Goal: Use online tool/utility: Use online tool/utility

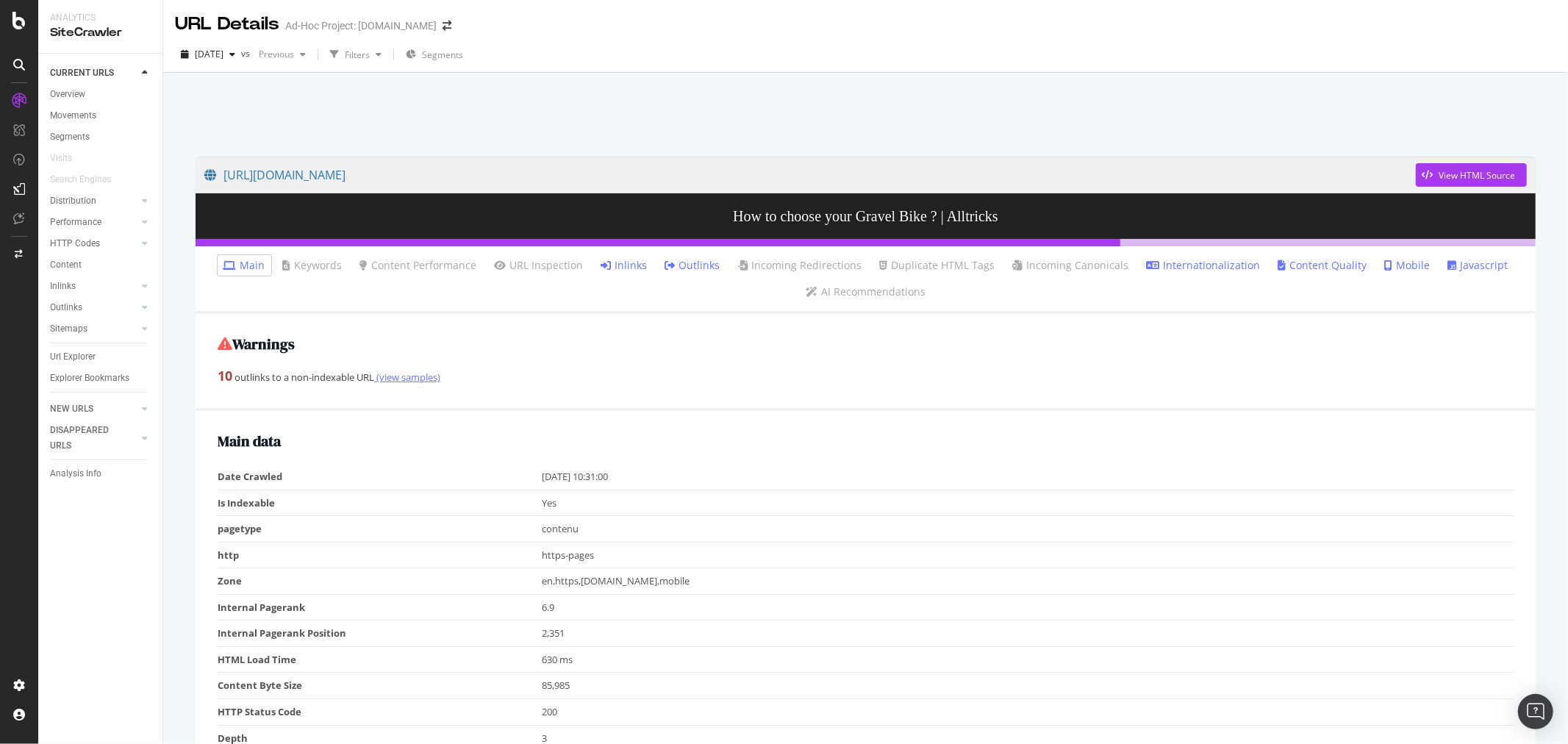
click at [404, 376] on link "(view samples)" at bounding box center [407, 376] width 66 height 13
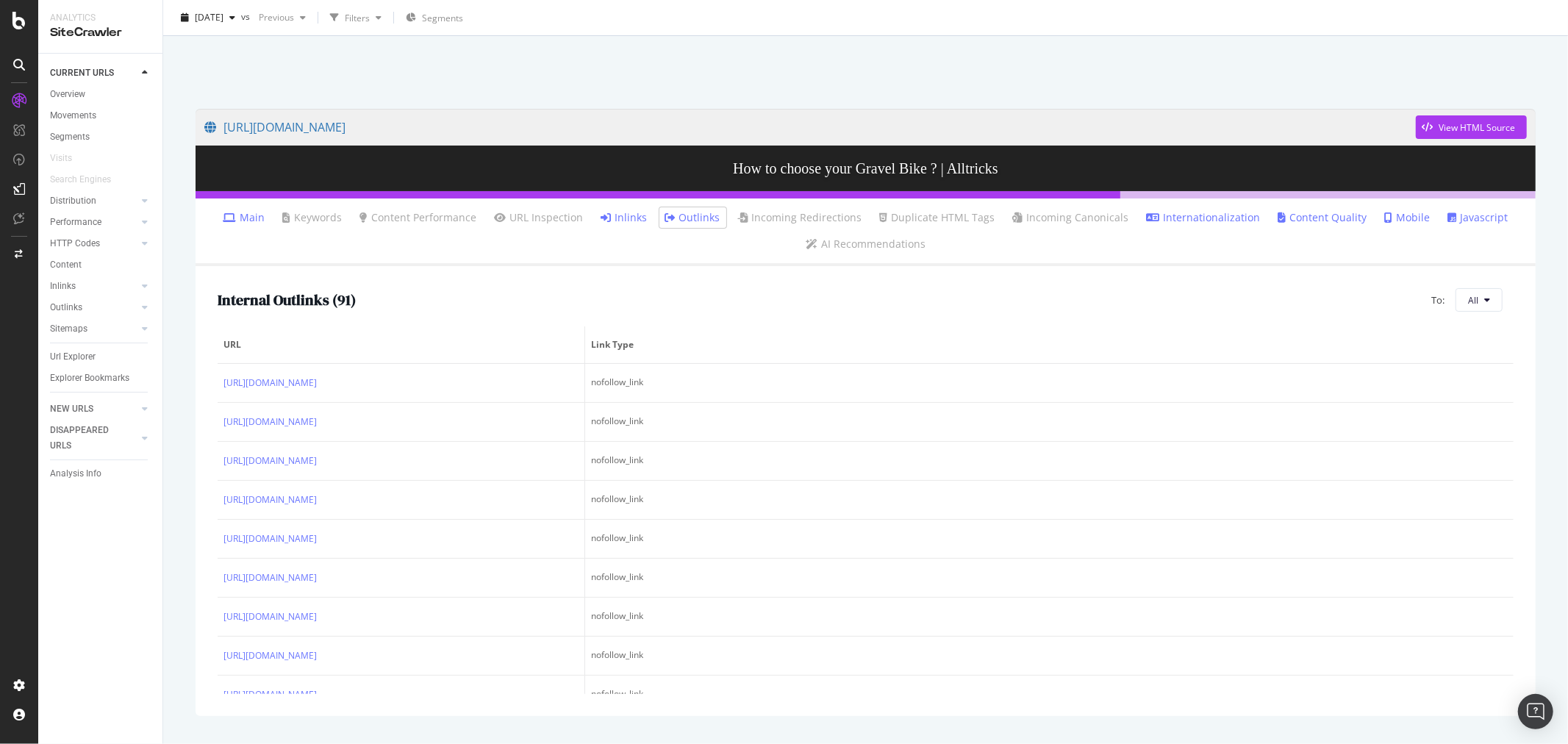
scroll to position [72, 0]
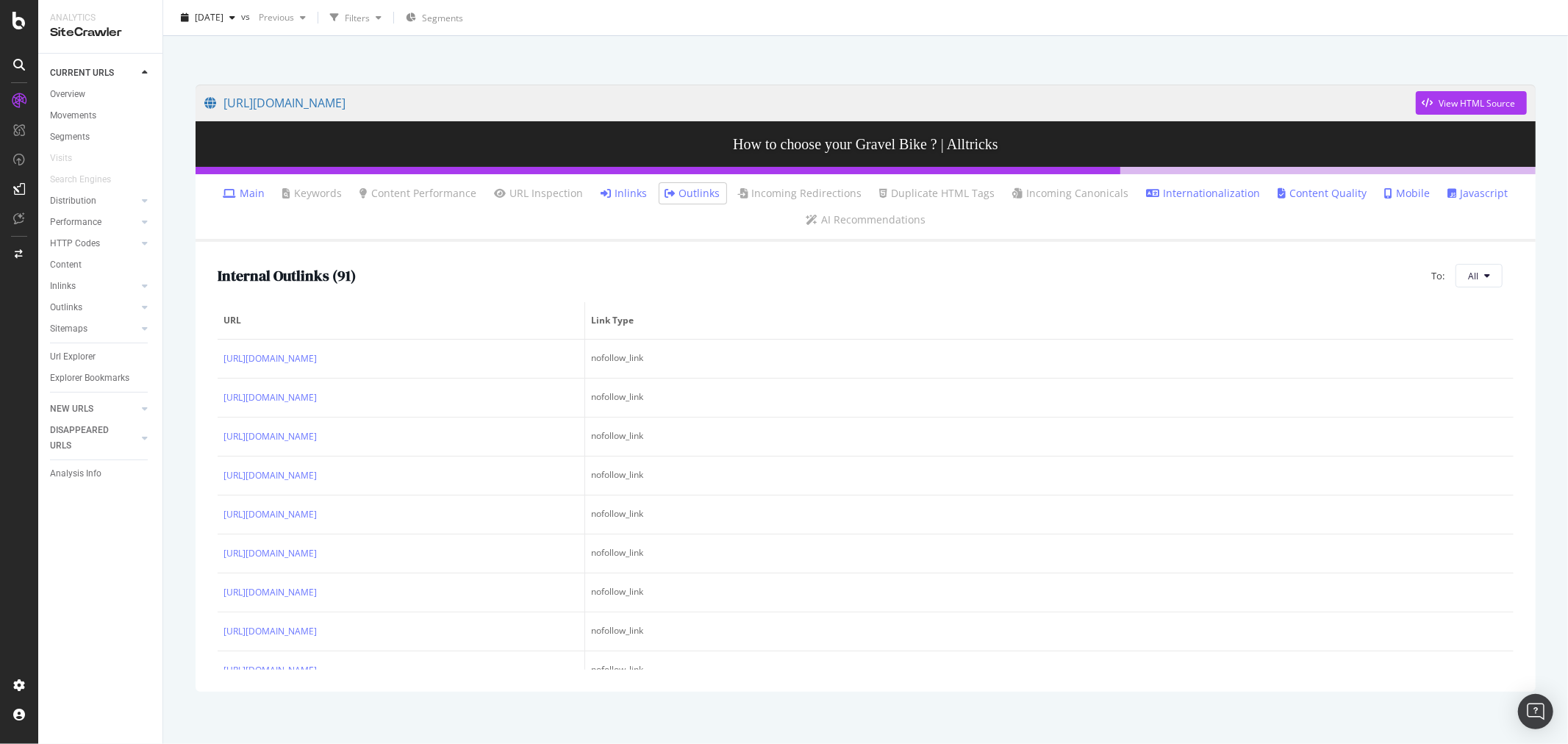
click at [64, 297] on div "Outlinks" at bounding box center [106, 308] width 112 height 21
click at [64, 286] on div "Inlinks" at bounding box center [62, 285] width 26 height 15
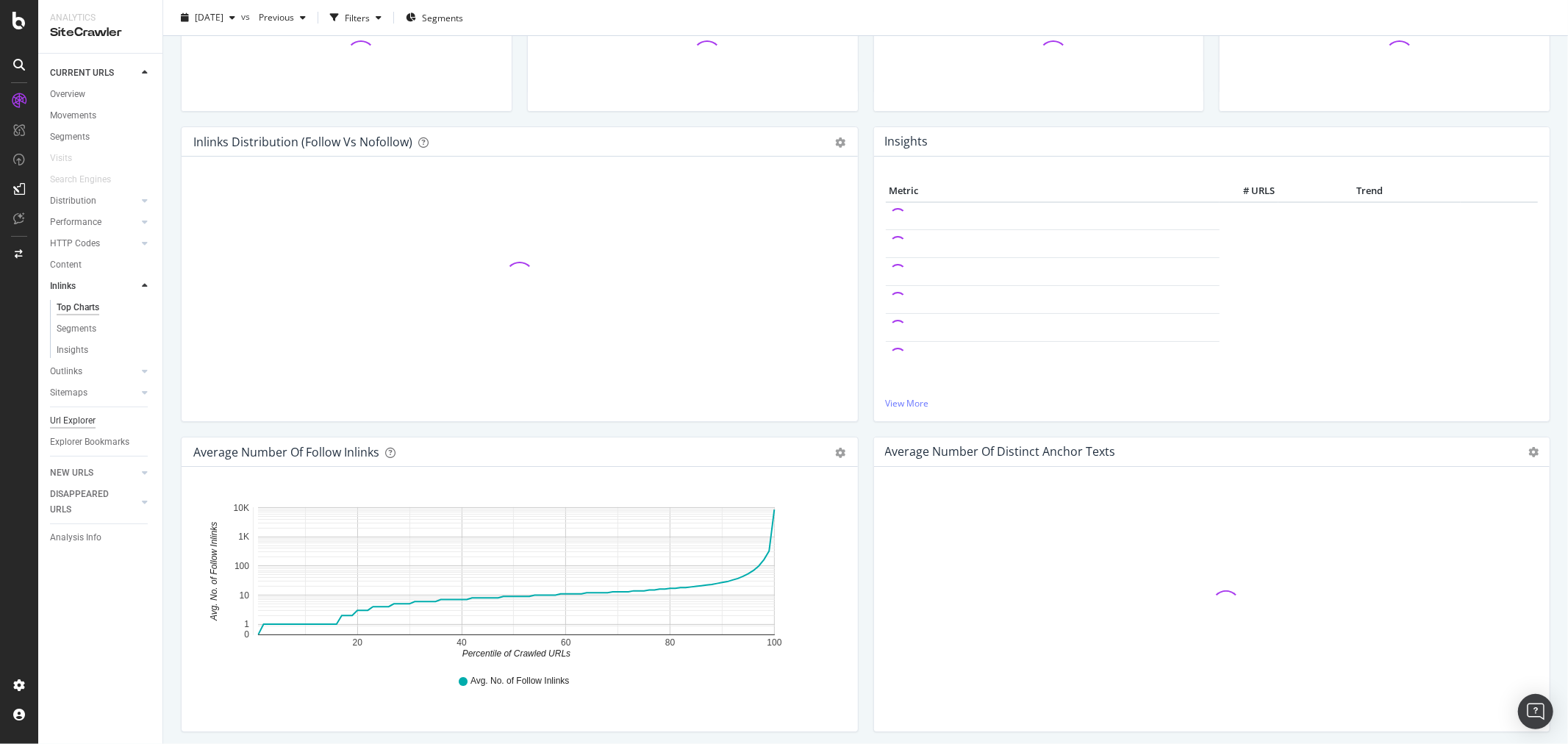
click at [70, 422] on div "Url Explorer" at bounding box center [72, 420] width 45 height 15
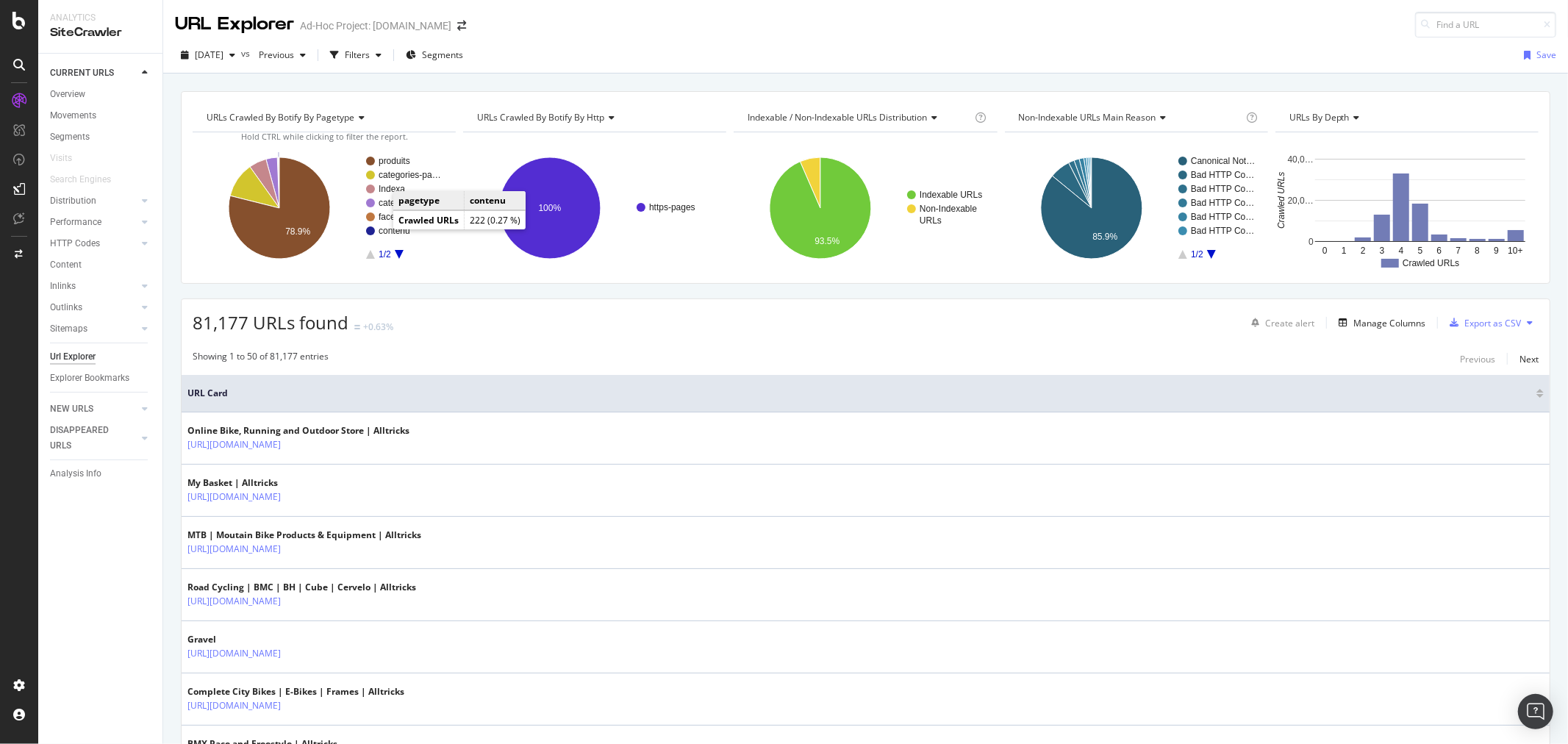
click at [380, 231] on text "contenu" at bounding box center [393, 231] width 31 height 11
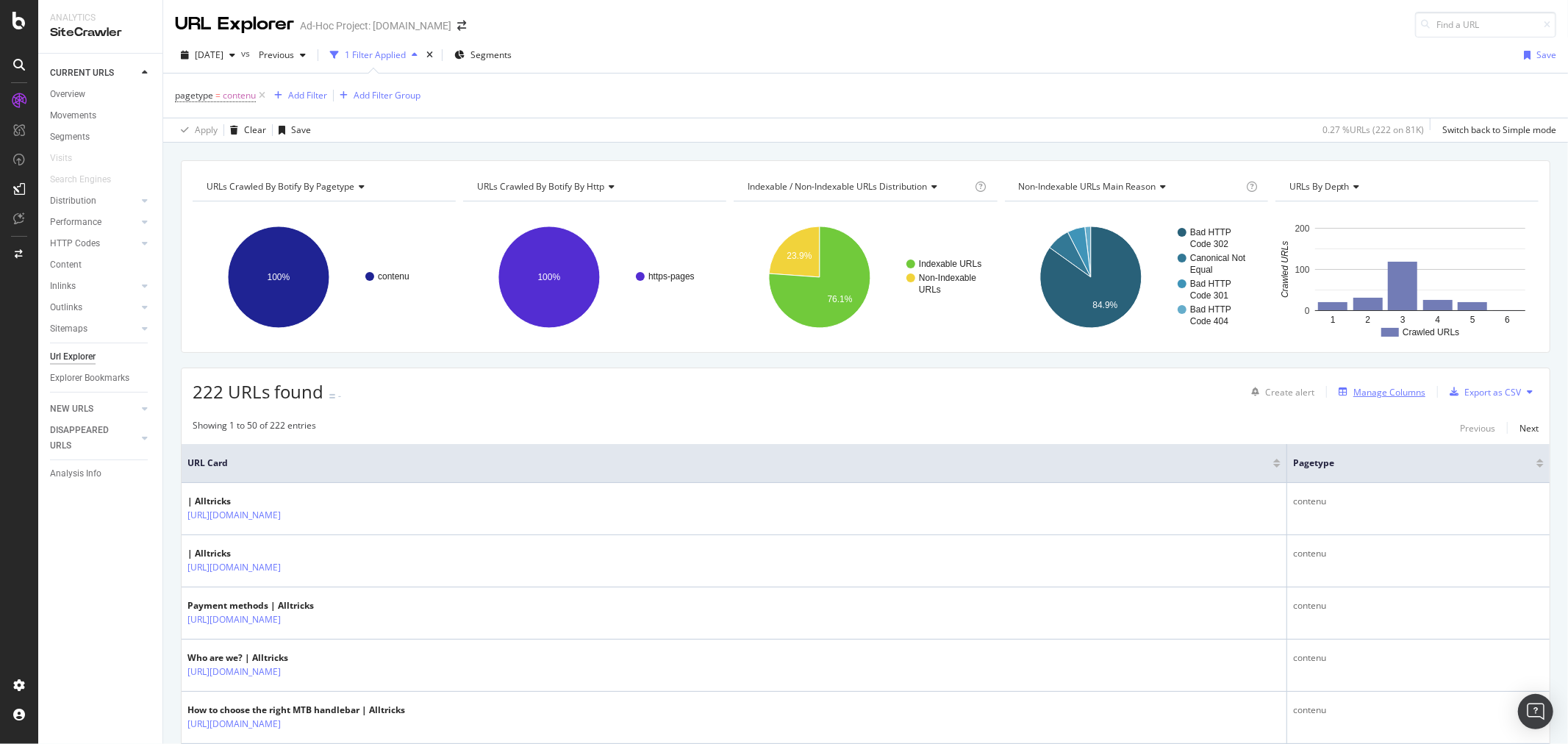
click at [1389, 393] on div "Manage Columns" at bounding box center [1389, 393] width 72 height 12
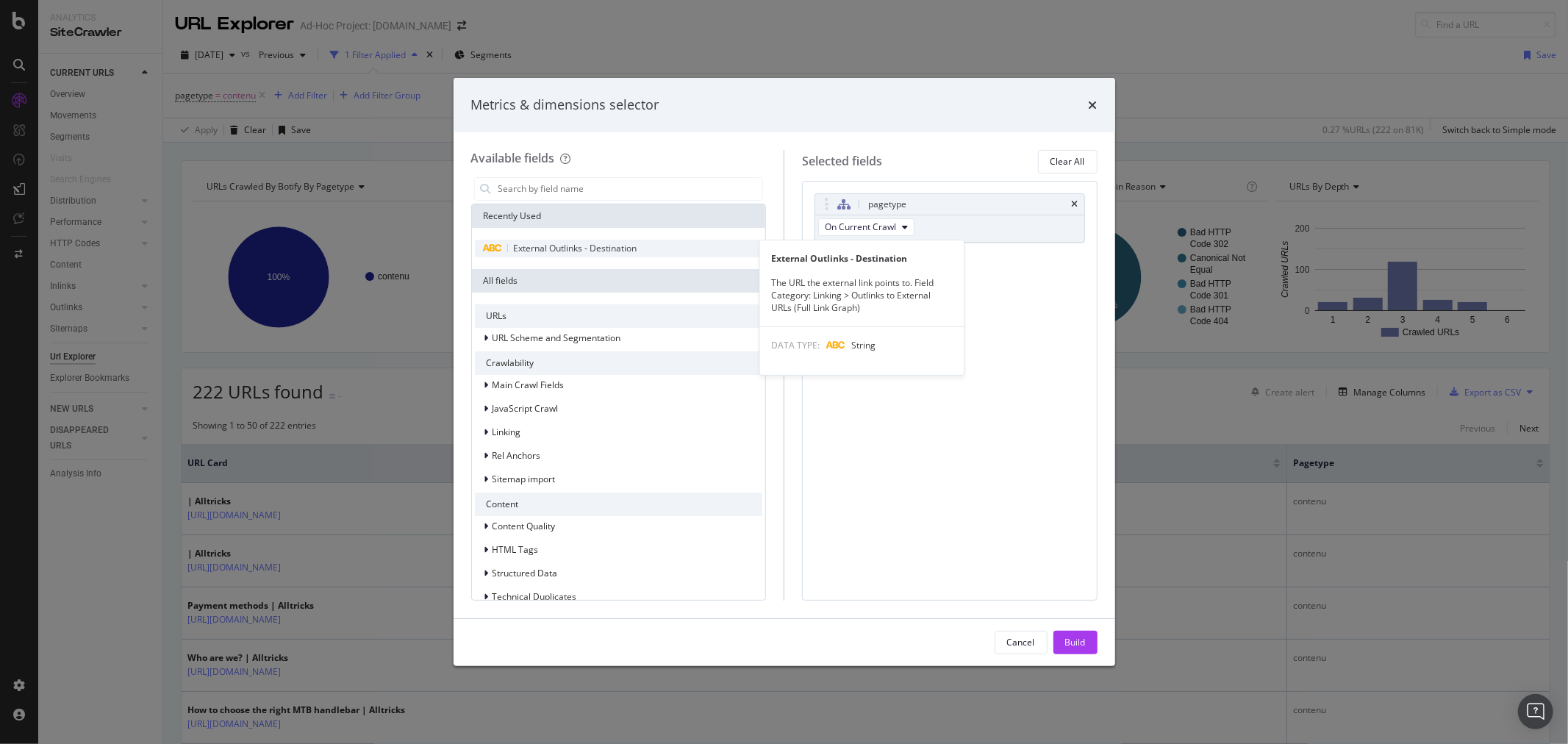
click at [623, 245] on span "External Outlinks - Destination" at bounding box center [575, 248] width 123 height 12
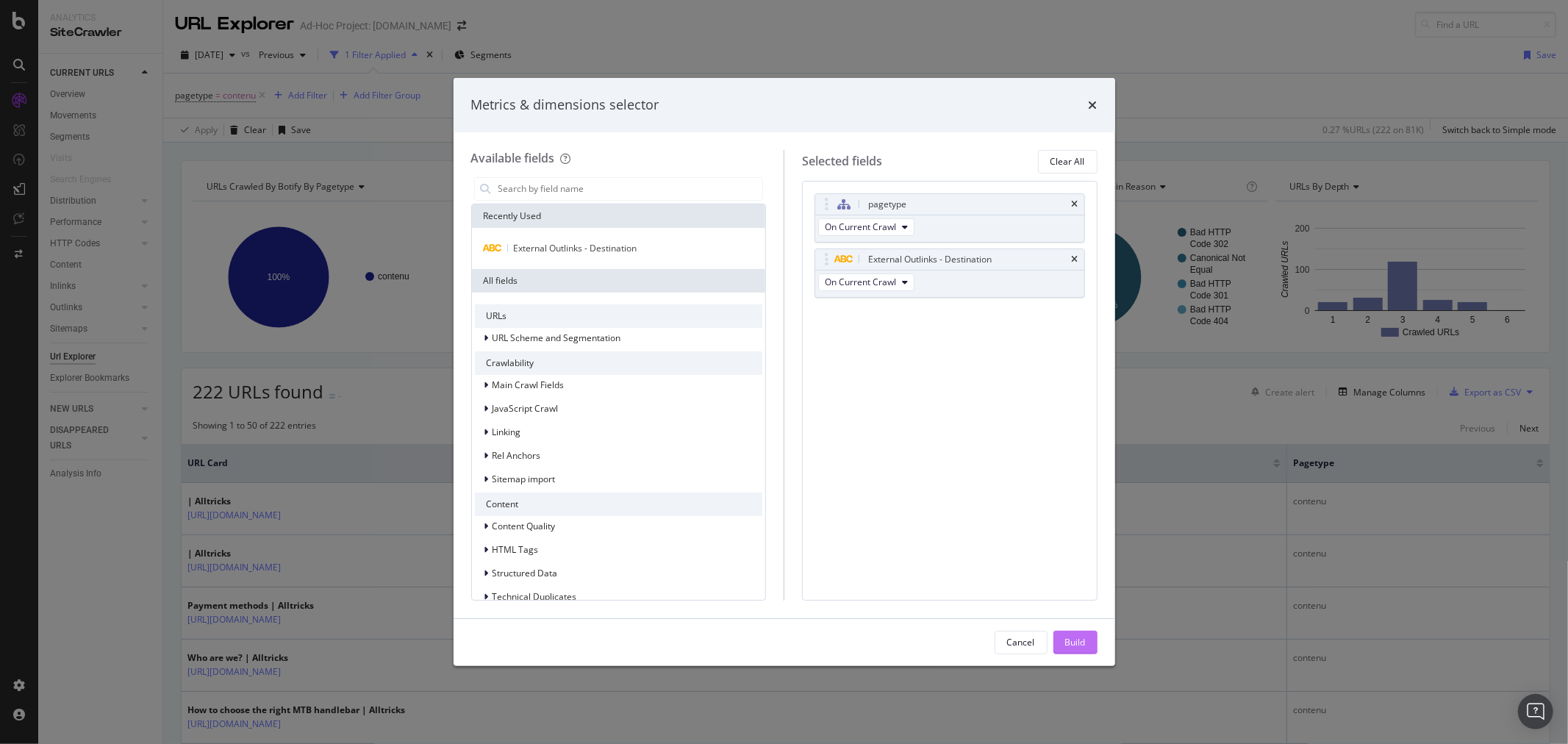
click at [1071, 638] on div "Build" at bounding box center [1075, 642] width 21 height 12
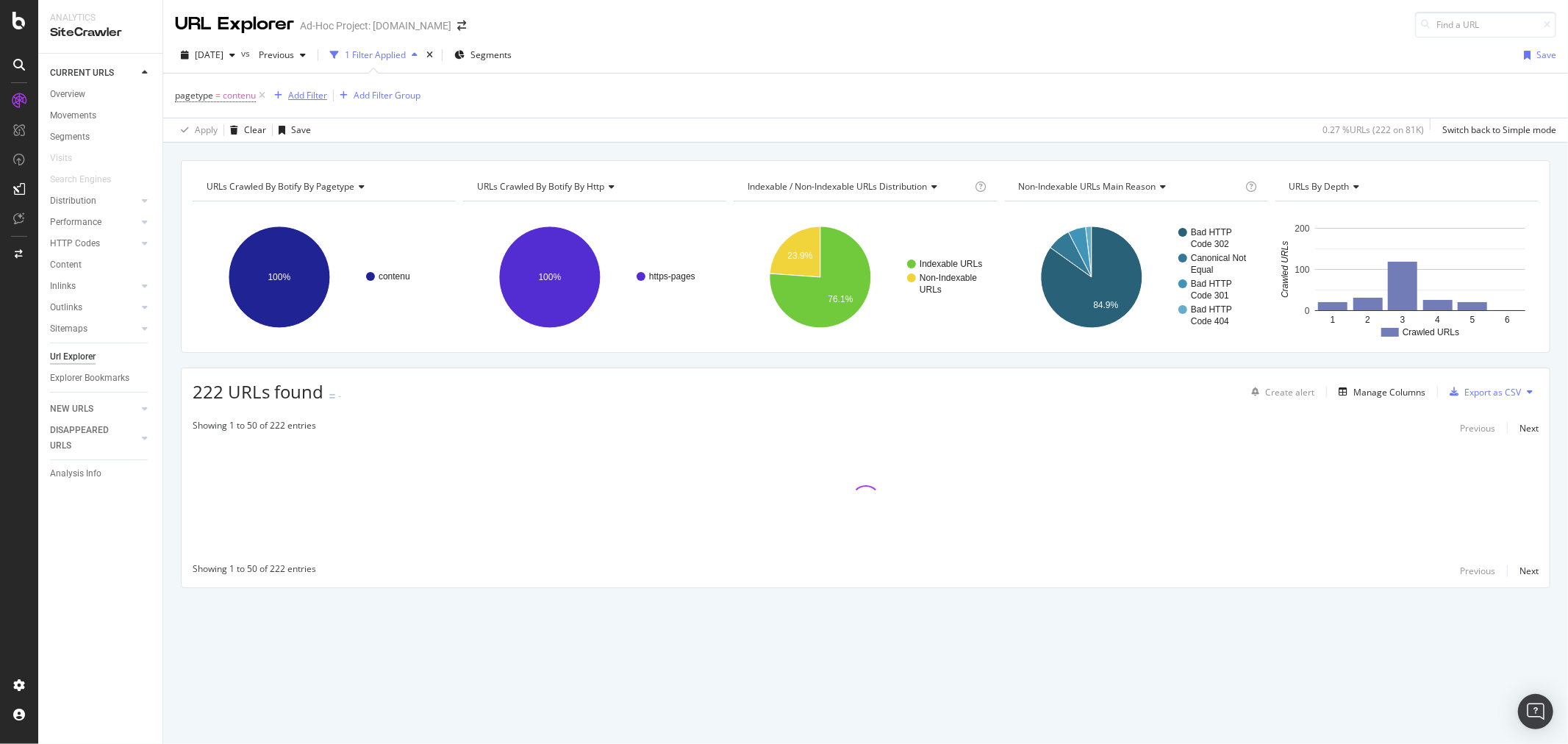
click at [299, 95] on div "Add Filter" at bounding box center [308, 95] width 39 height 12
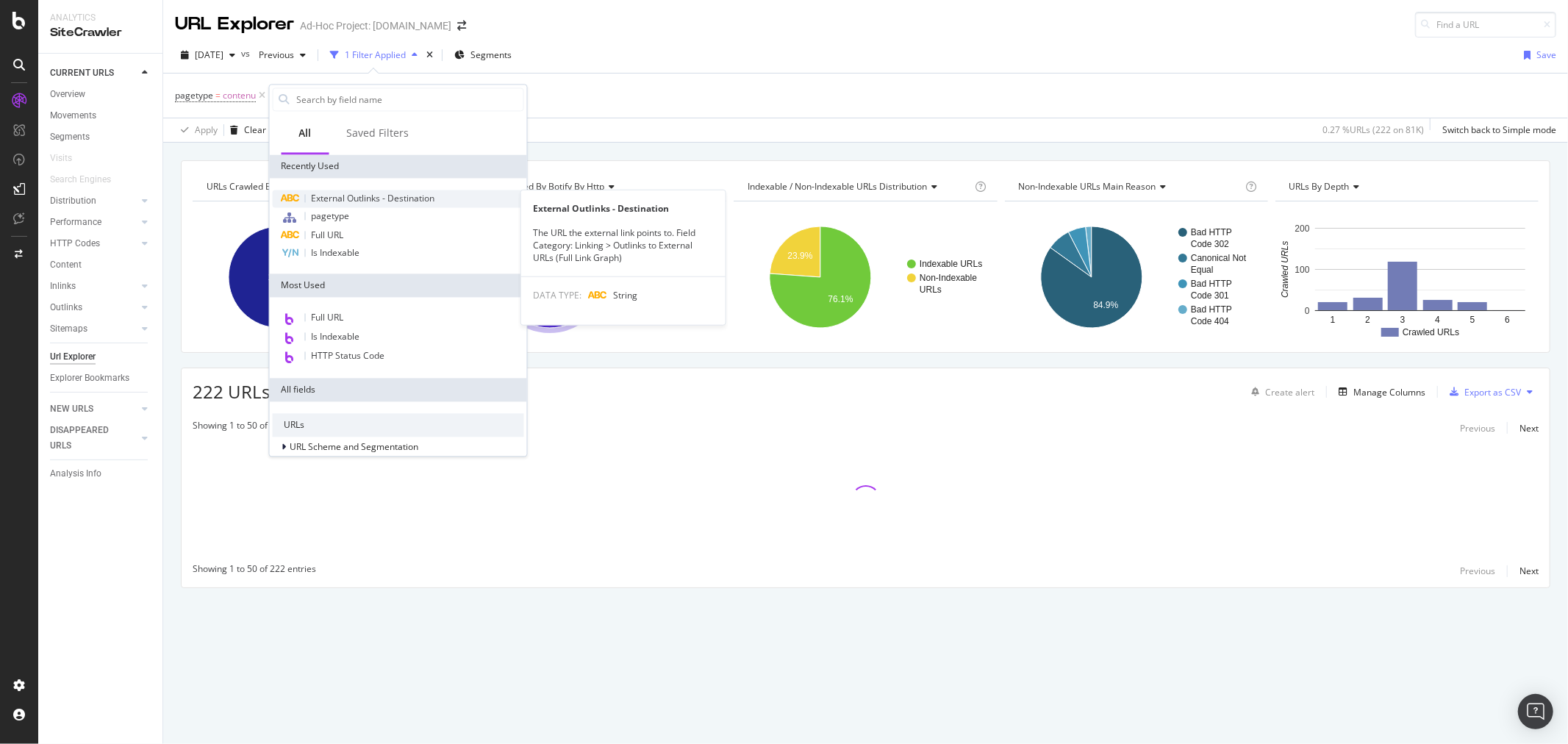
click at [353, 195] on span "External Outlinks - Destination" at bounding box center [373, 198] width 123 height 12
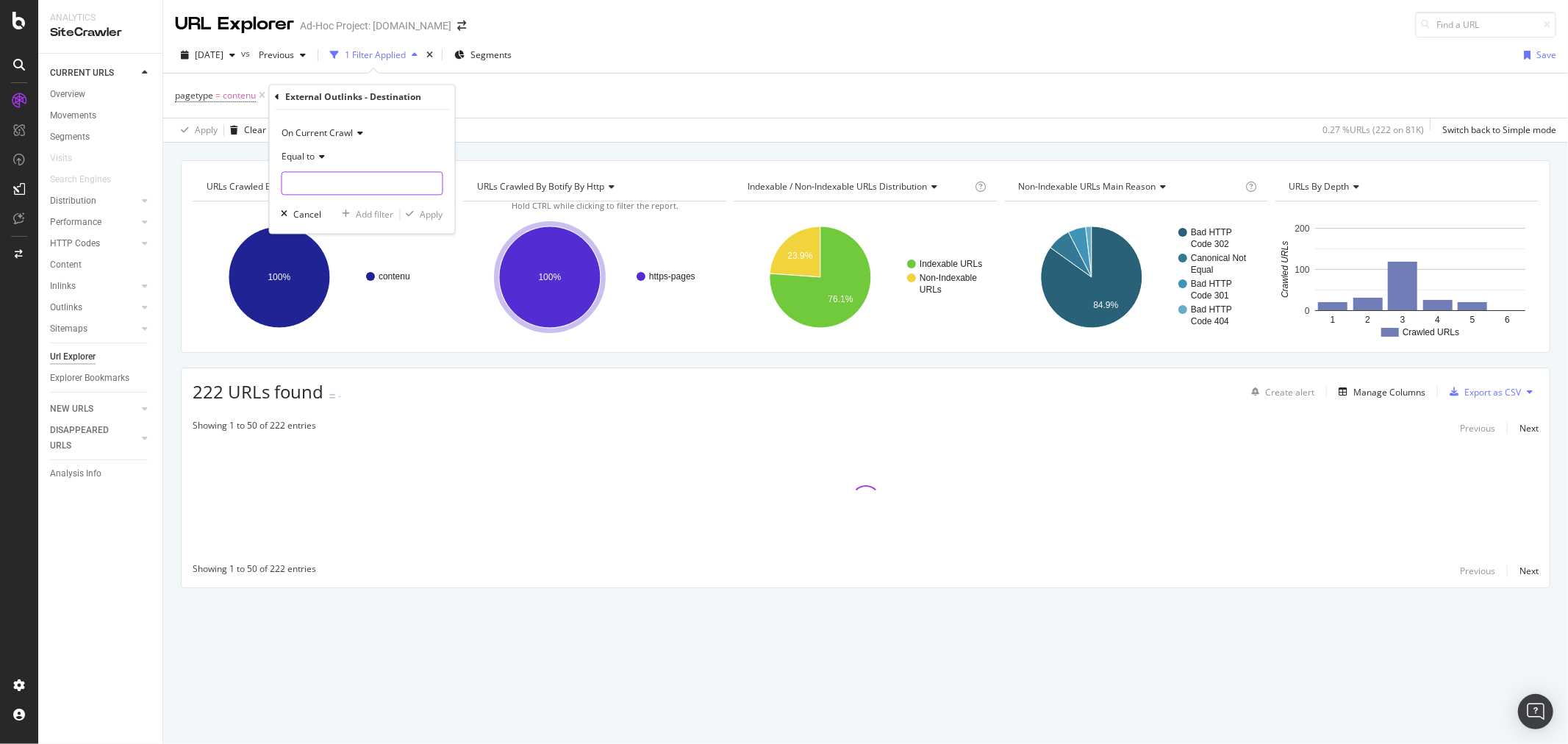
click at [313, 184] on input "text" at bounding box center [362, 184] width 161 height 23
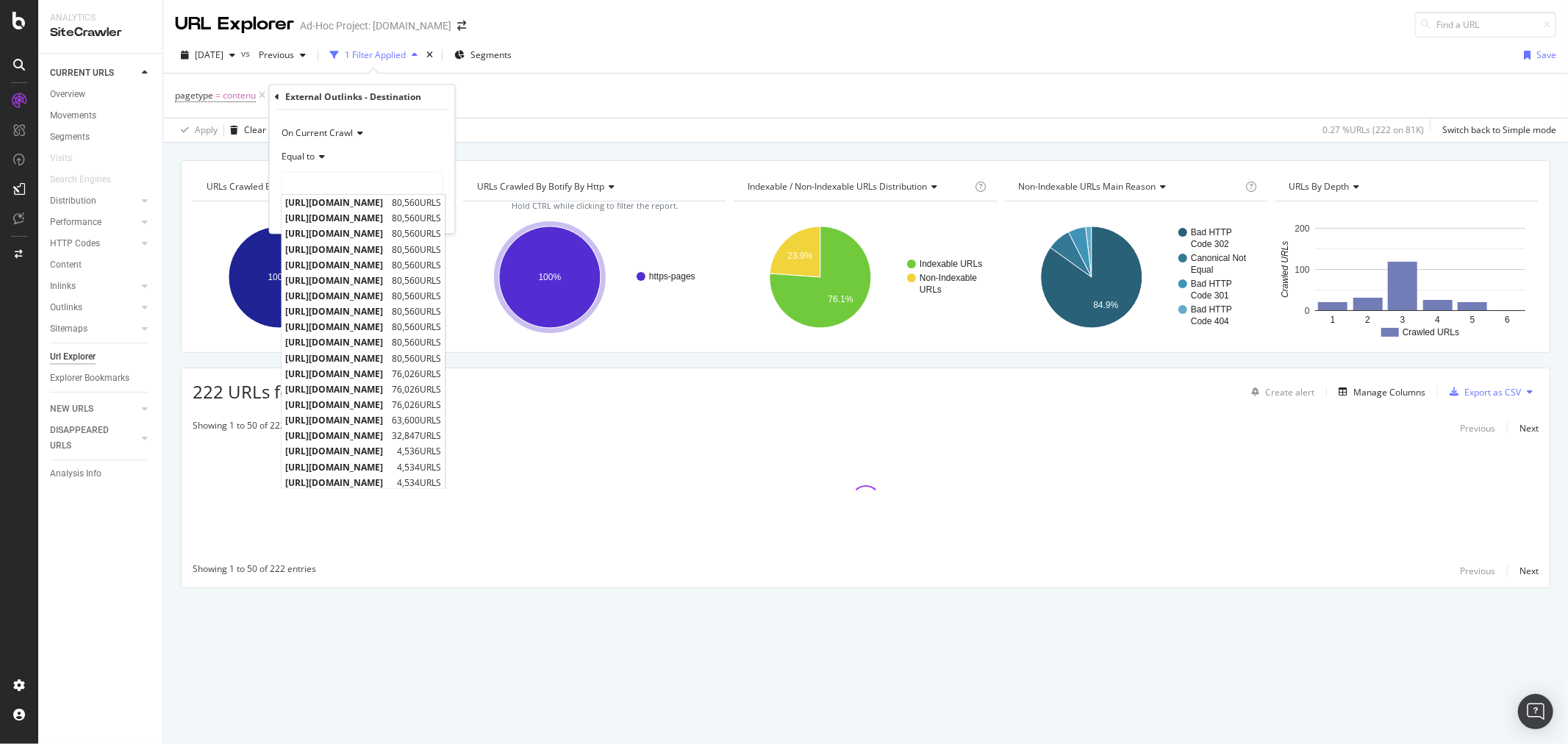
click at [309, 159] on span "Equal to" at bounding box center [298, 157] width 33 height 12
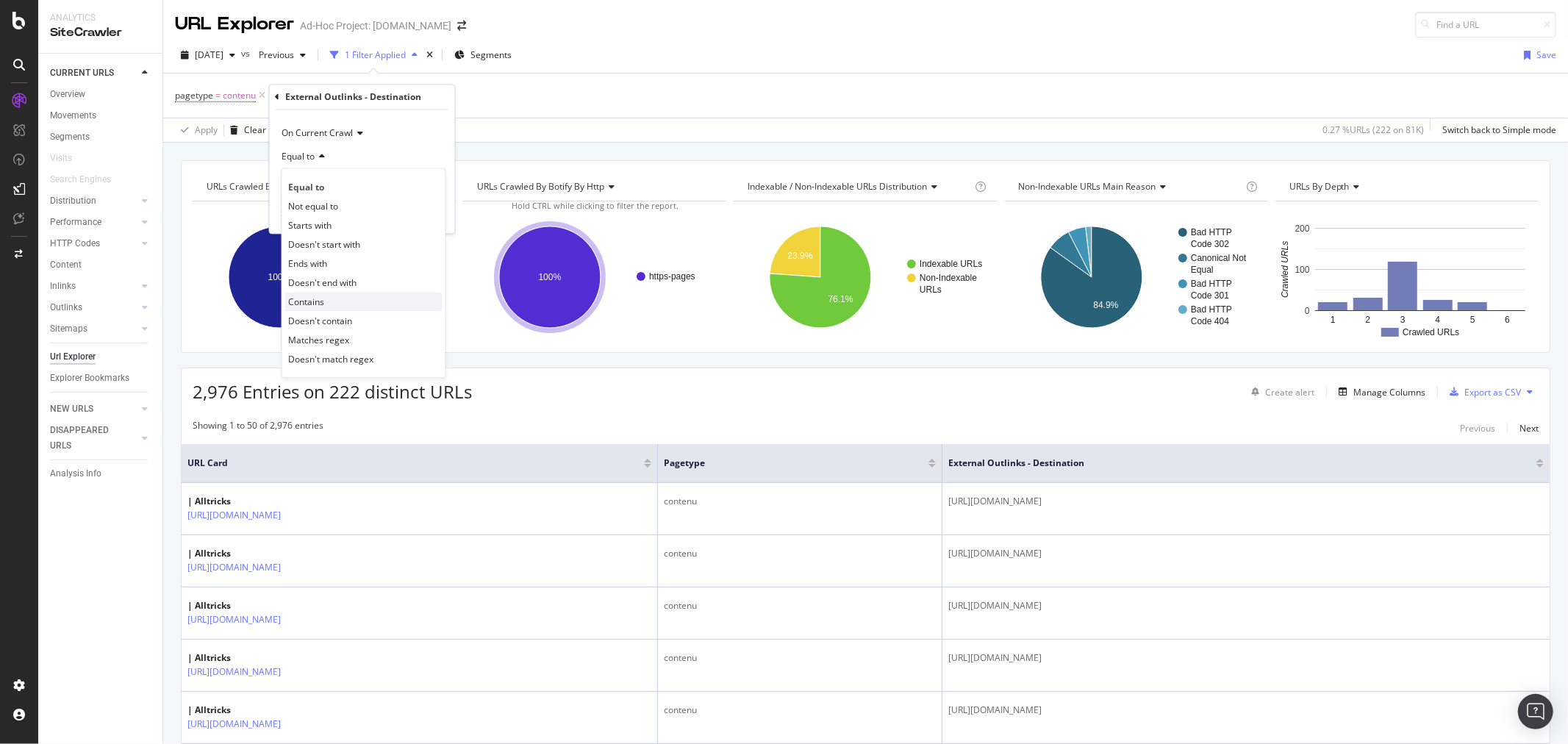
click at [342, 307] on div "Contains" at bounding box center [364, 302] width 157 height 19
click at [353, 178] on input "text" at bounding box center [362, 184] width 161 height 23
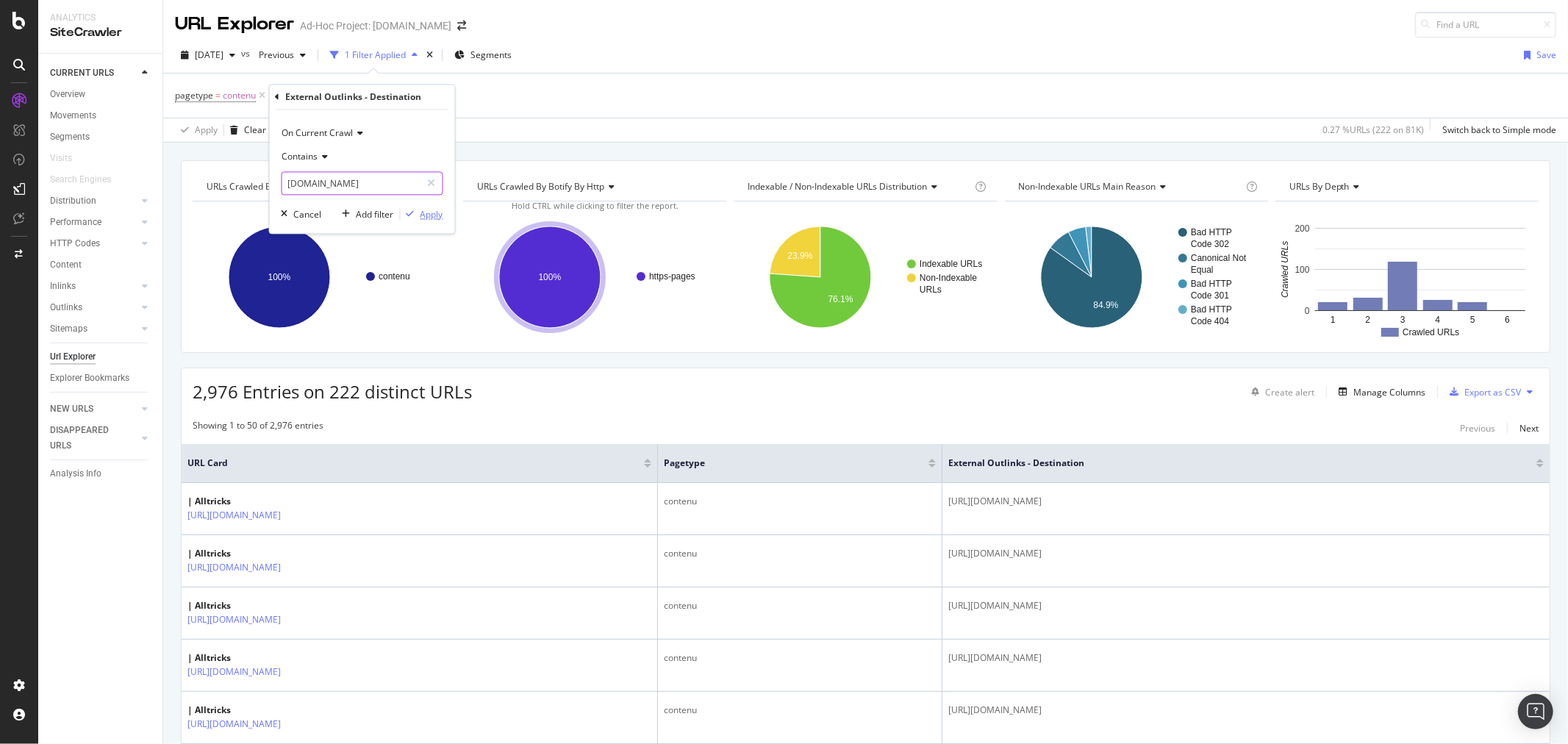
type input "[DOMAIN_NAME]"
click at [417, 207] on button "Apply" at bounding box center [422, 214] width 43 height 14
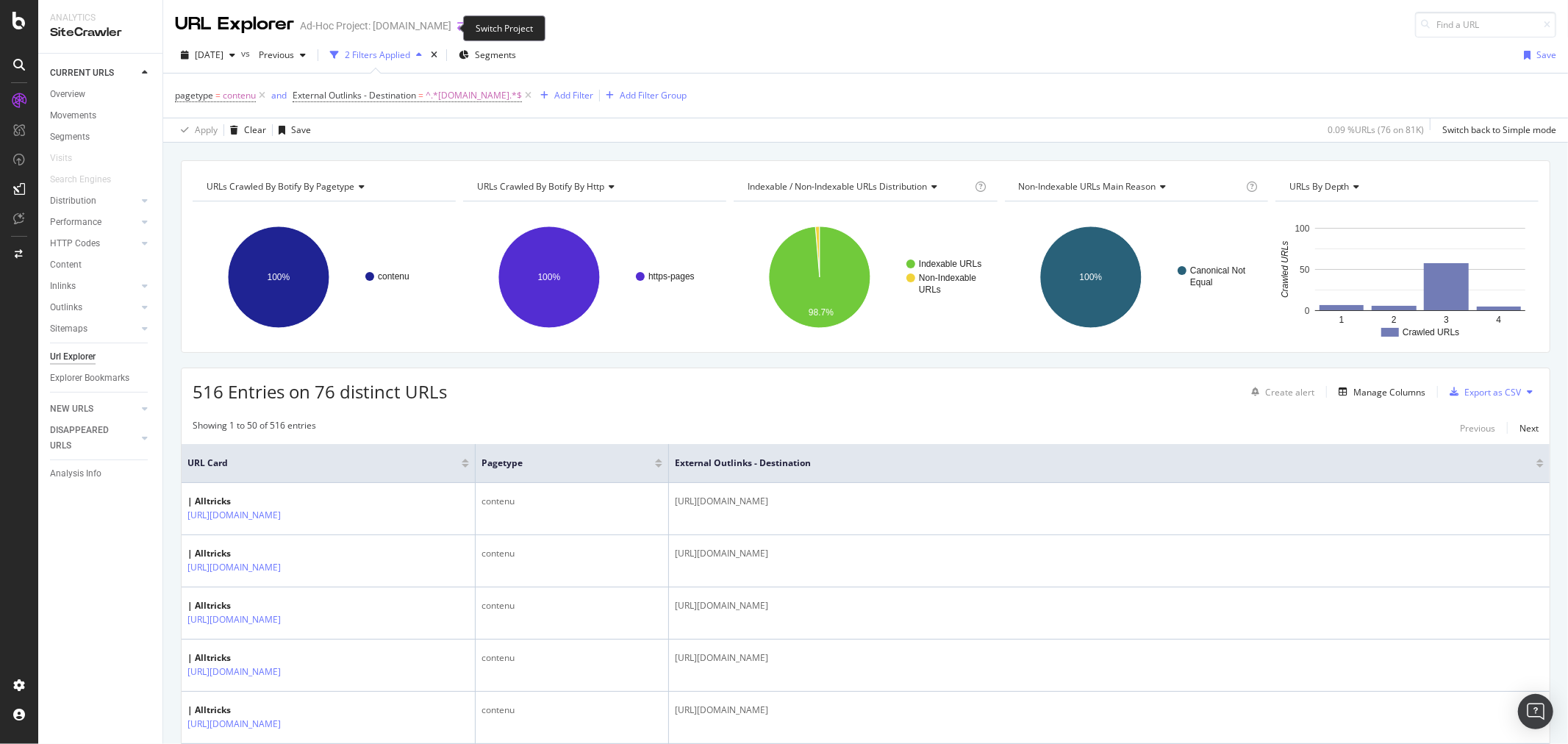
click at [458, 23] on icon "arrow-right-arrow-left" at bounding box center [462, 26] width 9 height 11
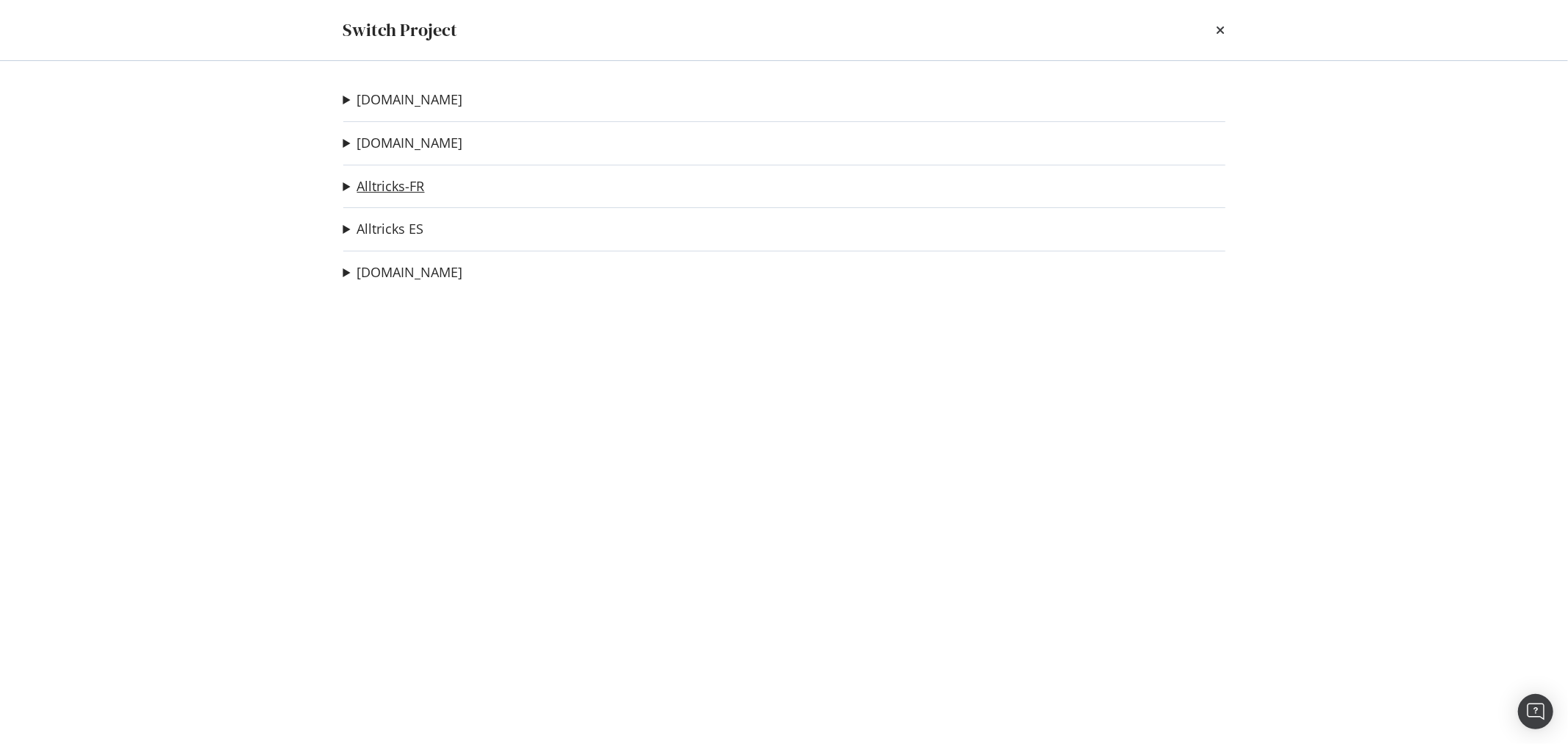
click at [403, 182] on link "Alltricks-FR" at bounding box center [391, 186] width 68 height 15
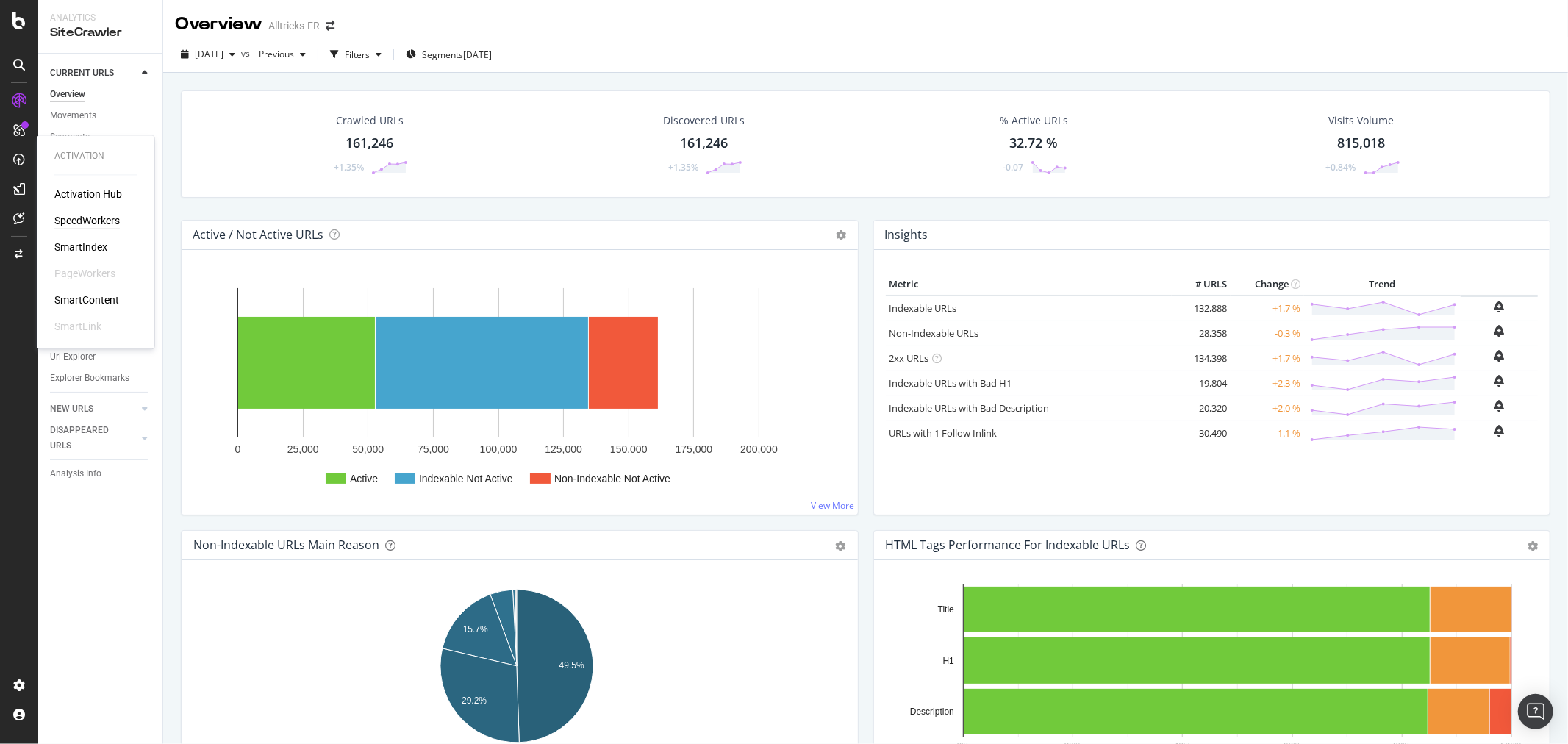
click at [88, 214] on div "SpeedWorkers" at bounding box center [87, 221] width 65 height 14
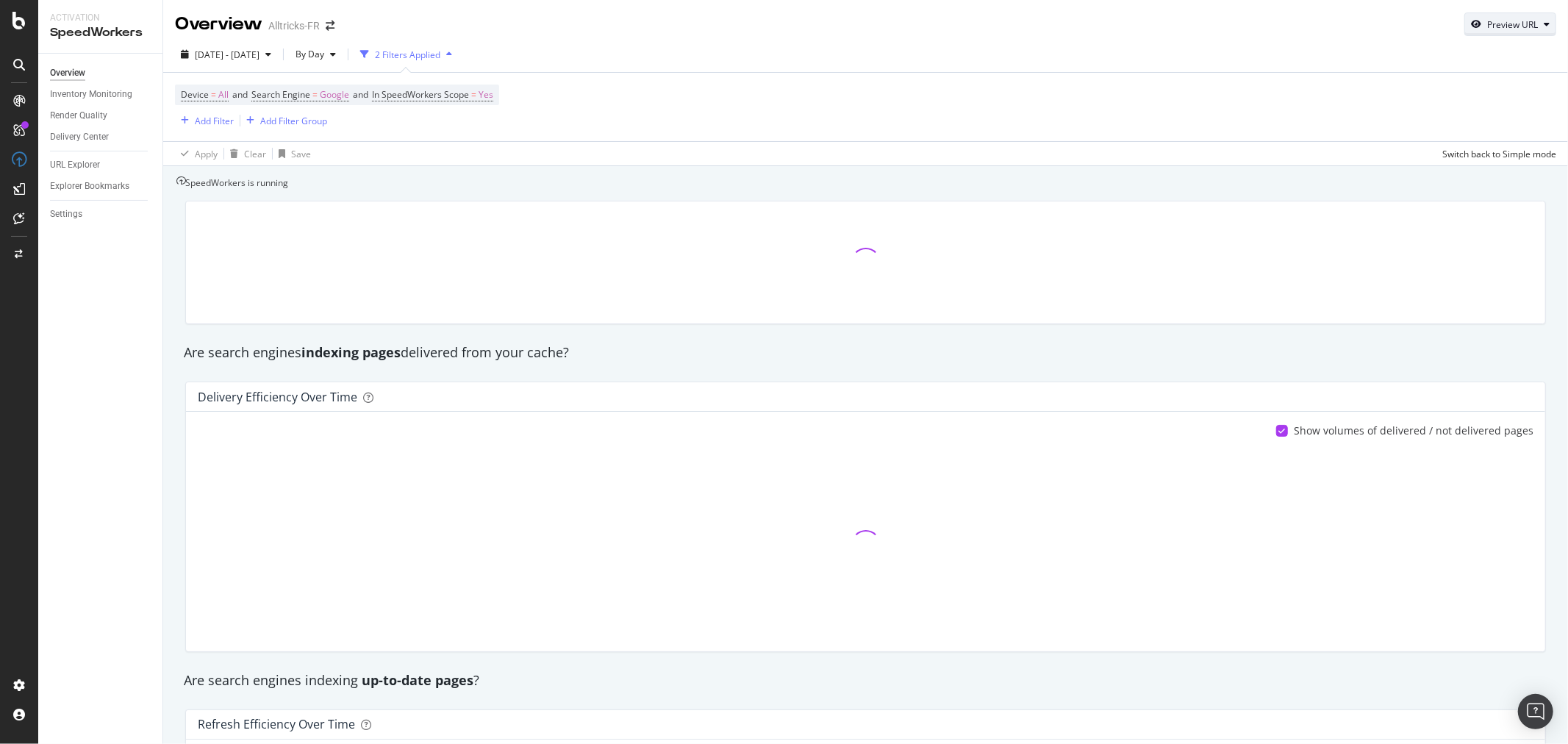
click at [1504, 15] on div "Preview URL" at bounding box center [1509, 24] width 90 height 21
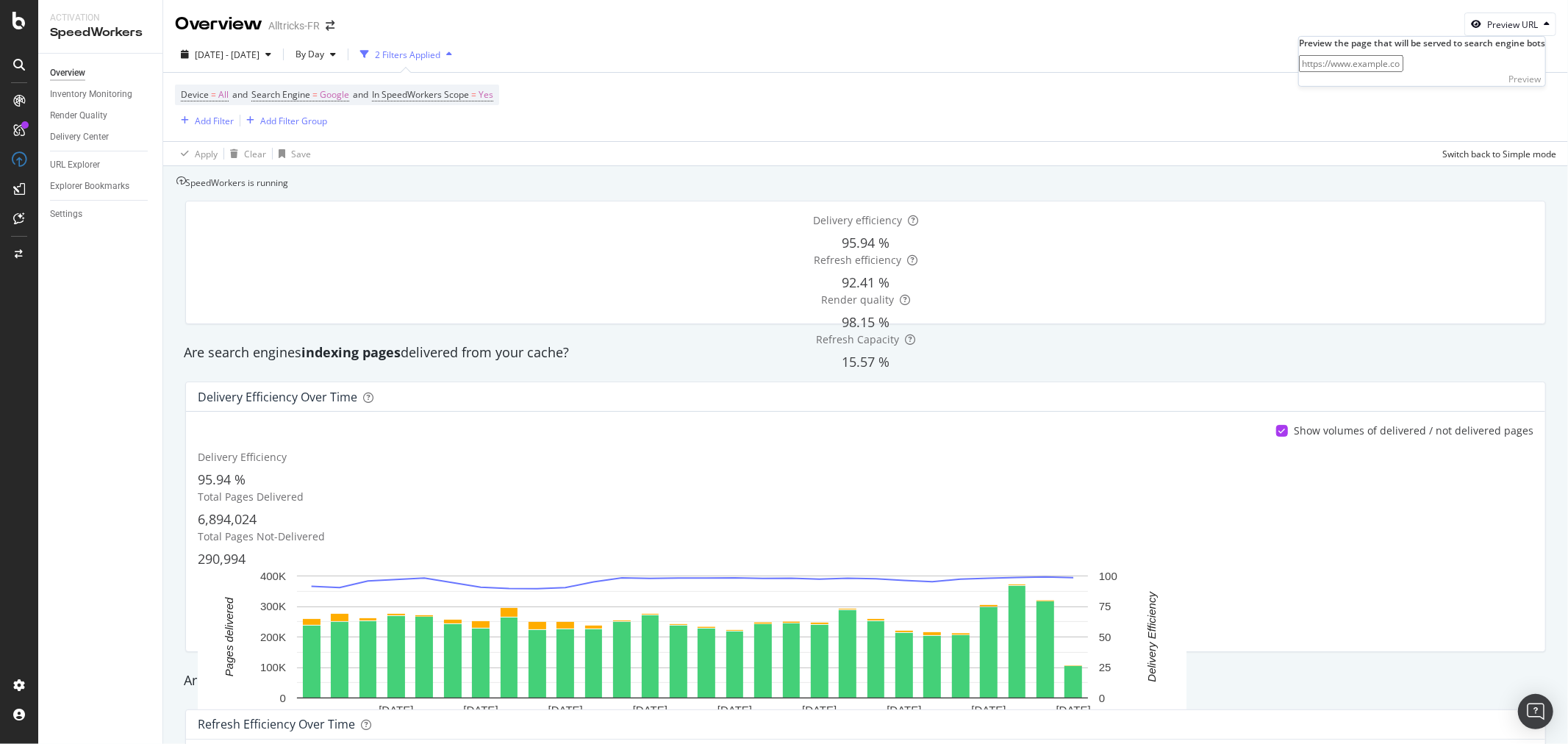
click at [1403, 72] on input "url" at bounding box center [1350, 63] width 104 height 17
paste input "[URL][DOMAIN_NAME]"
type input "[URL][DOMAIN_NAME]"
click at [1522, 86] on div "Preview" at bounding box center [1524, 79] width 32 height 12
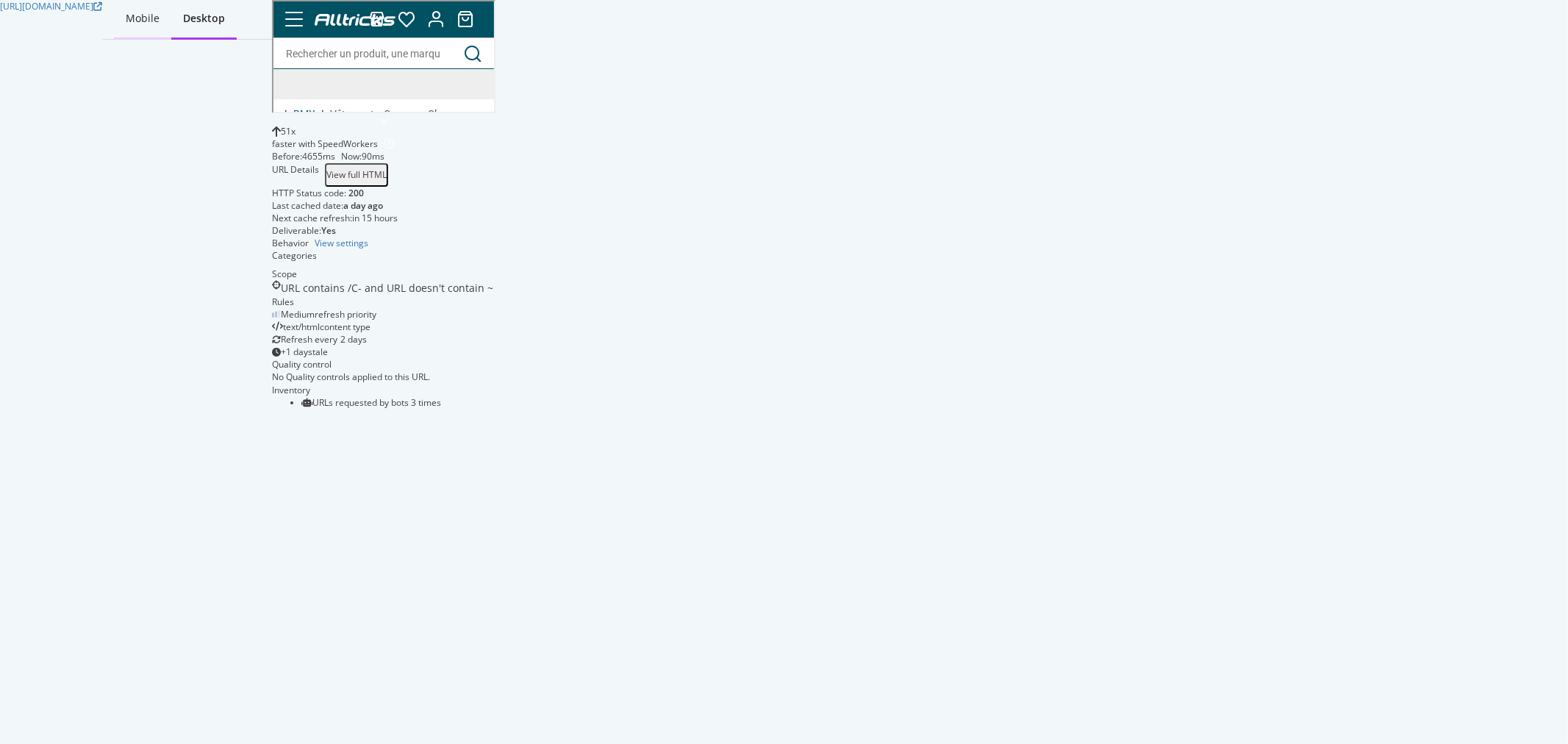
click at [160, 12] on div "Mobile" at bounding box center [143, 18] width 34 height 14
click at [224, 19] on div "Desktop" at bounding box center [203, 18] width 39 height 14
click at [160, 12] on div "Mobile" at bounding box center [143, 18] width 34 height 14
drag, startPoint x: 566, startPoint y: 354, endPoint x: 1243, endPoint y: 0, distance: 764.0
click at [399, 203] on link "Chaussures" at bounding box center [424, 216] width 70 height 28
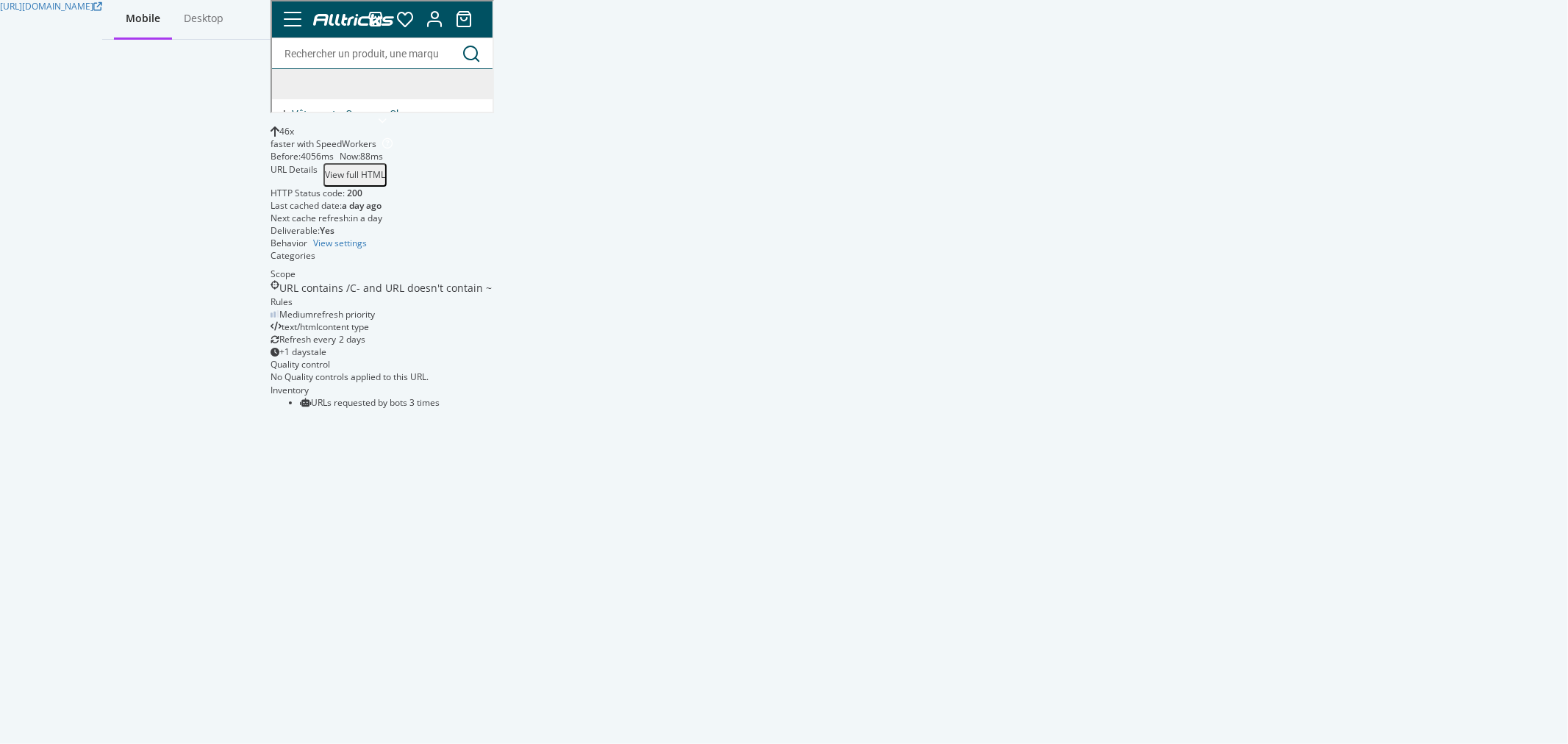
click at [479, 197] on span "Lire la suite" at bounding box center [454, 203] width 52 height 12
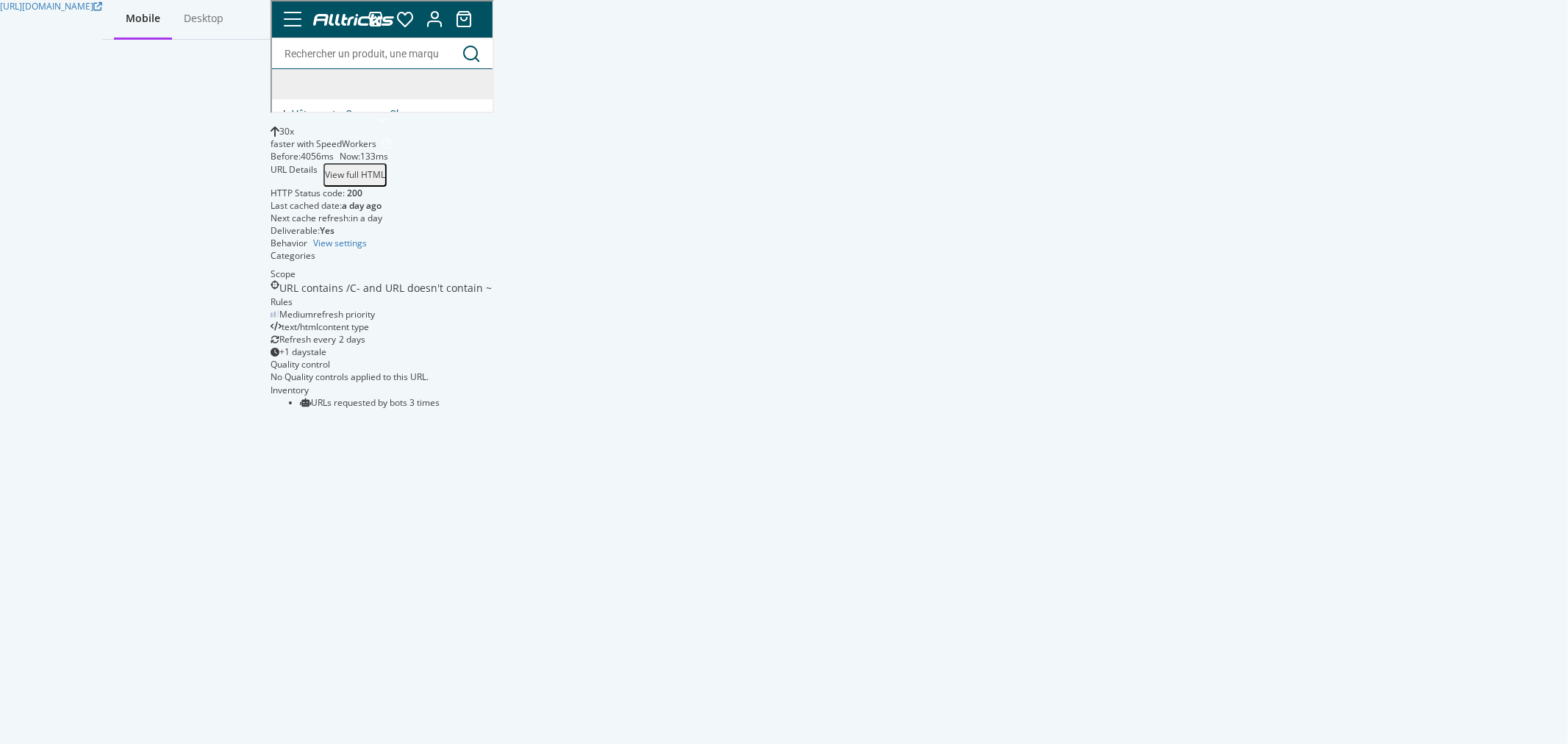
click at [479, 197] on span "Lire la suite" at bounding box center [454, 203] width 52 height 12
click at [385, 181] on div "View full HTML" at bounding box center [355, 175] width 61 height 12
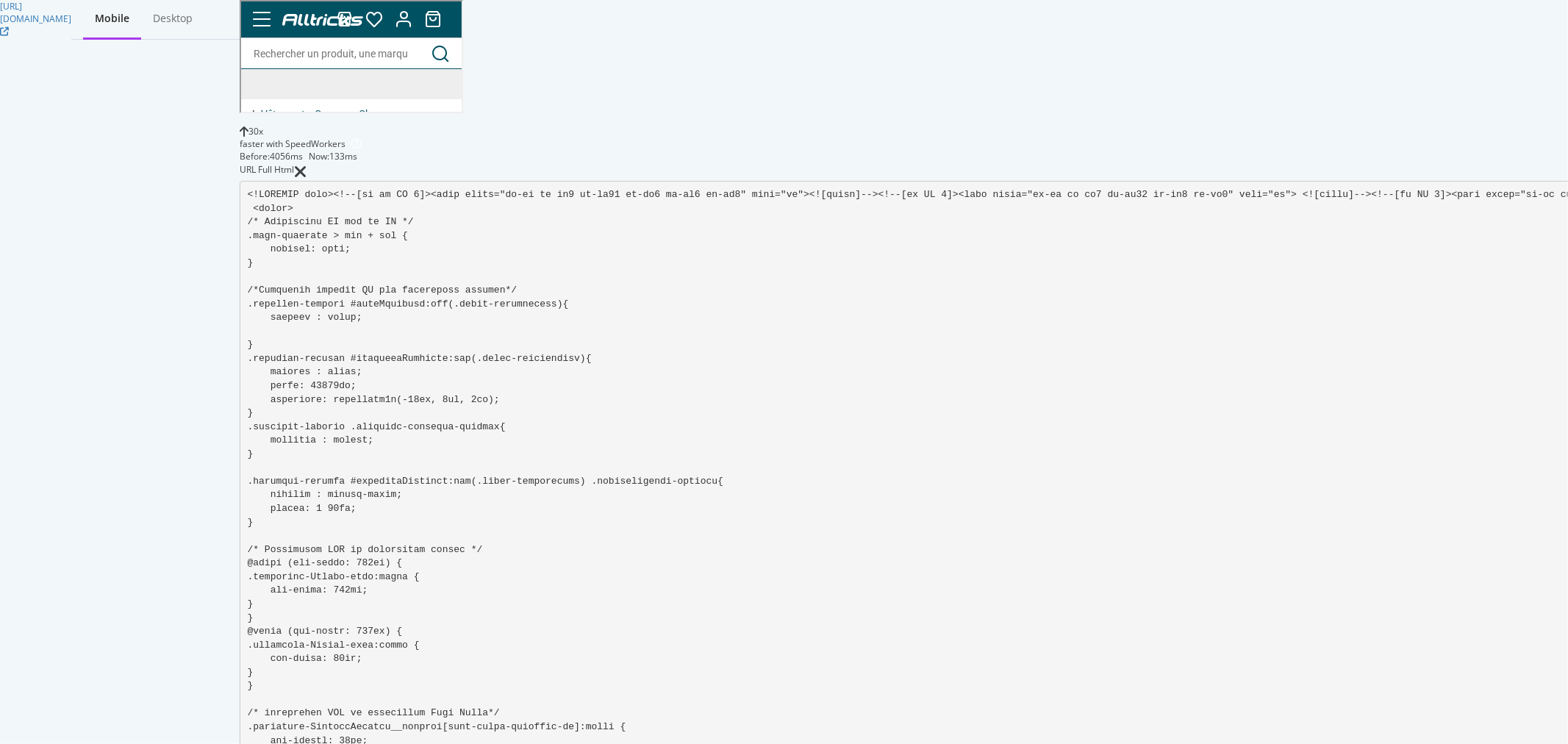
scroll to position [2368, 0]
click at [307, 163] on icon at bounding box center [301, 172] width 13 height 18
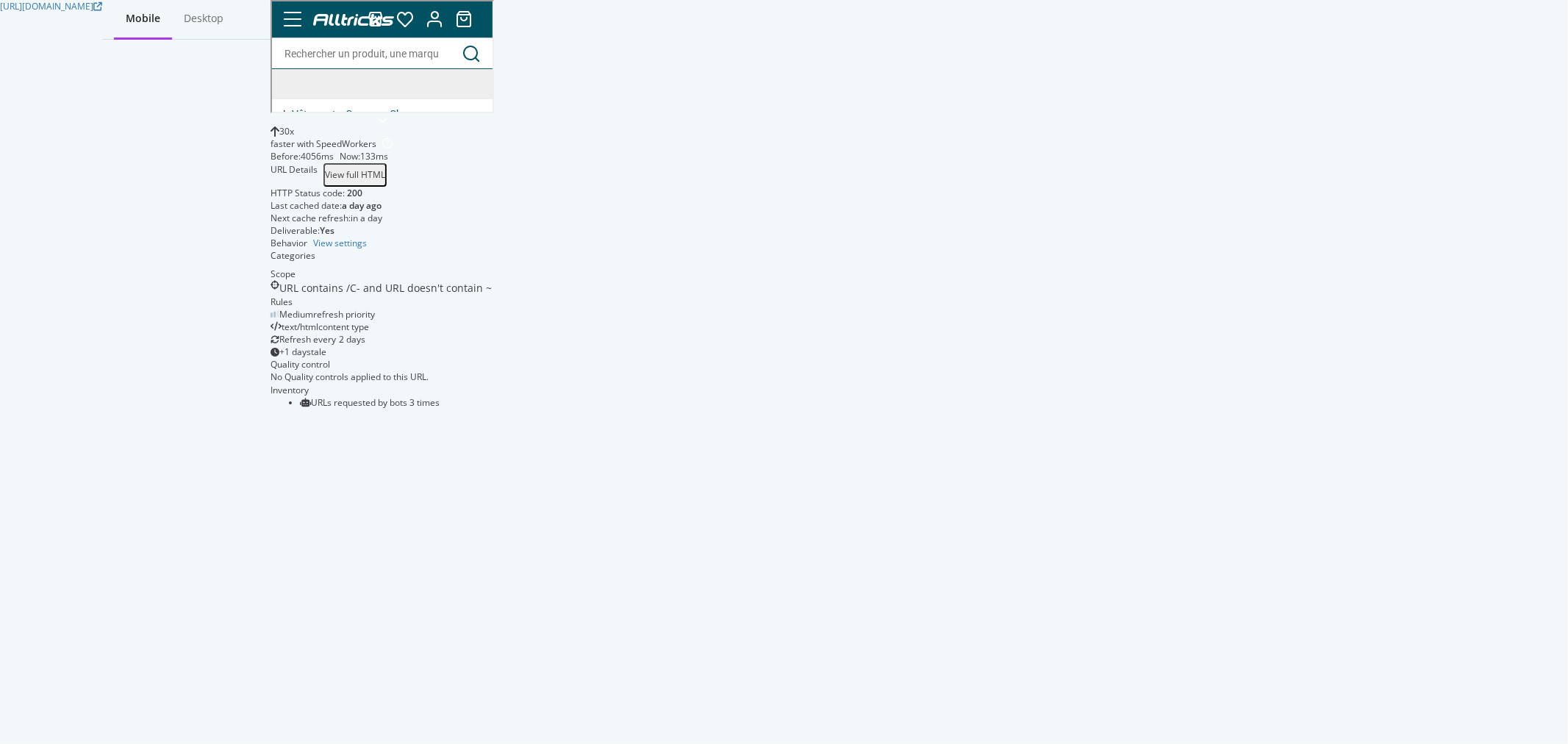
click at [396, 148] on span "Chaussures BMX" at bounding box center [380, 157] width 112 height 18
copy div "Chaussures BMX"
click at [385, 181] on div "View full HTML" at bounding box center [355, 175] width 61 height 12
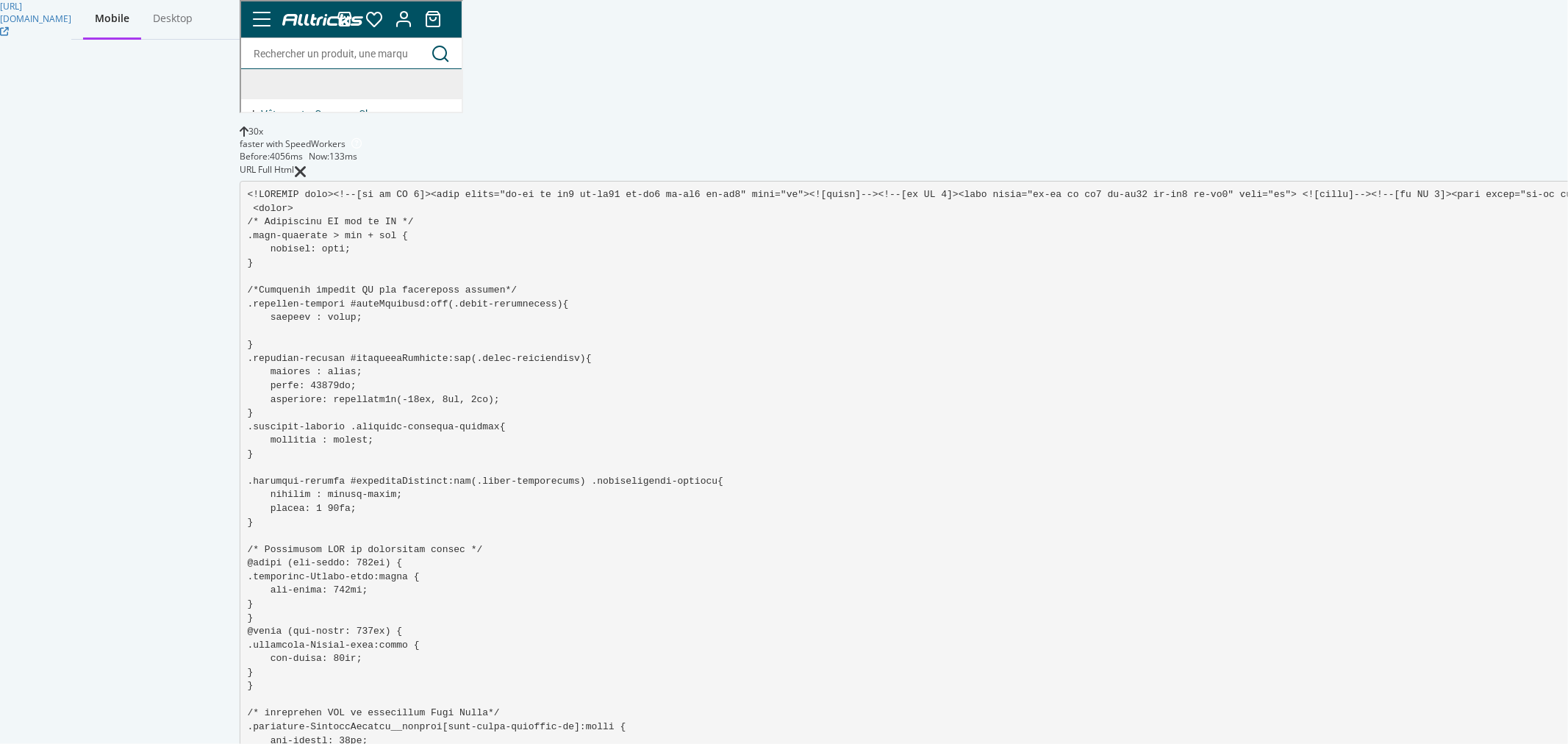
scroll to position [2769, 0]
click at [307, 163] on icon at bounding box center [301, 172] width 13 height 18
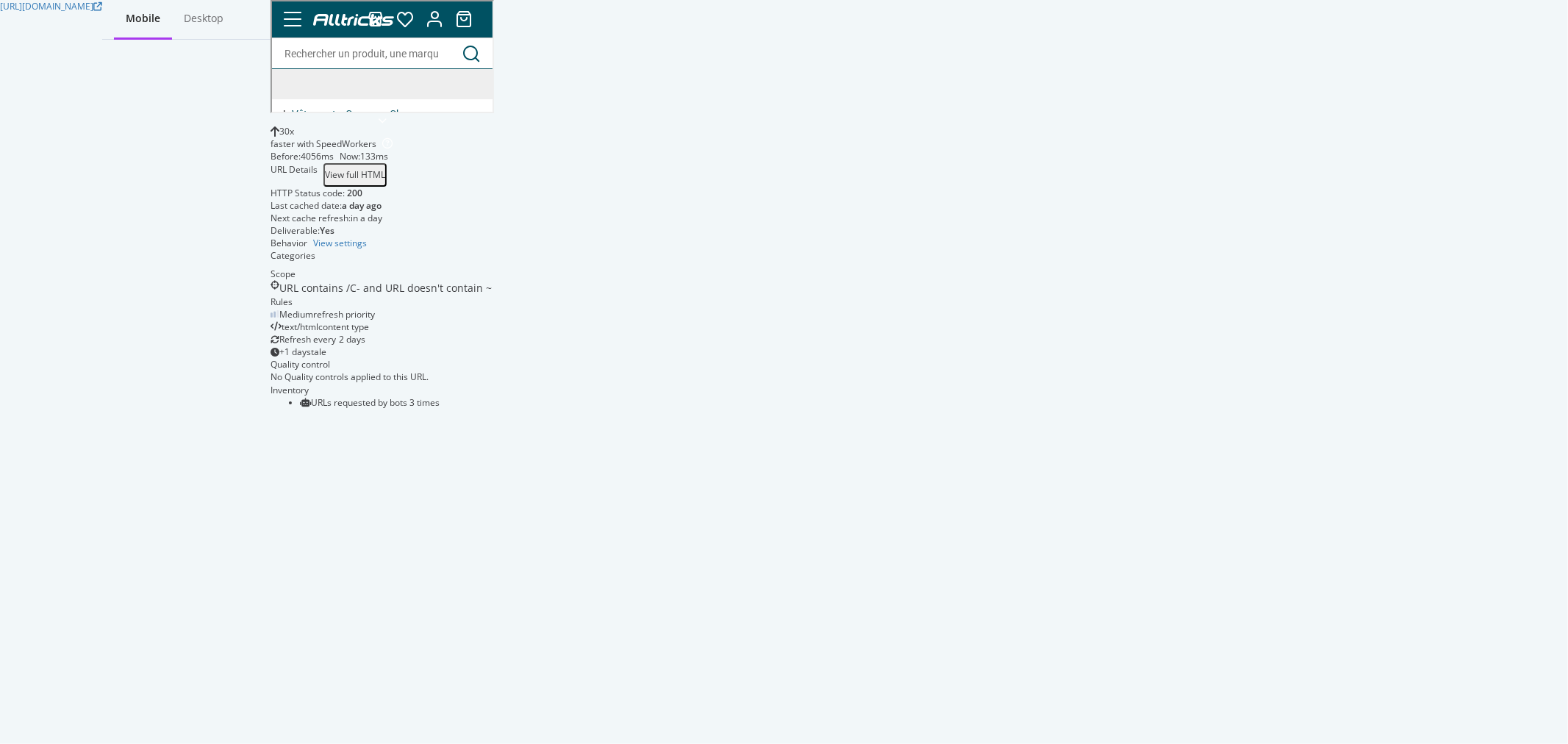
click at [1135, 167] on div "[URL][DOMAIN_NAME] Mobile Desktop 30 x faster with SpeedWorkers Before: 4056 ms…" at bounding box center [784, 208] width 1568 height 416
